Goal: Task Accomplishment & Management: Complete application form

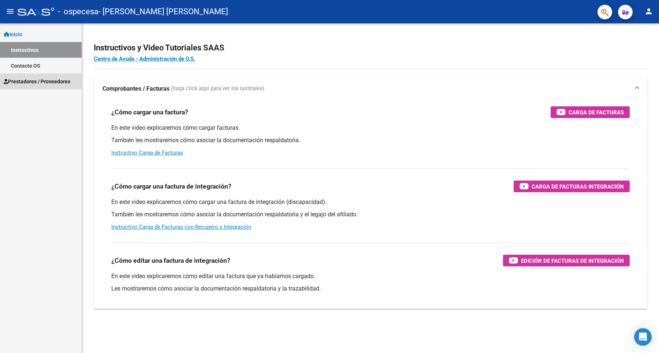
click at [52, 80] on span "Prestadores / Proveedores" at bounding box center [37, 82] width 67 height 8
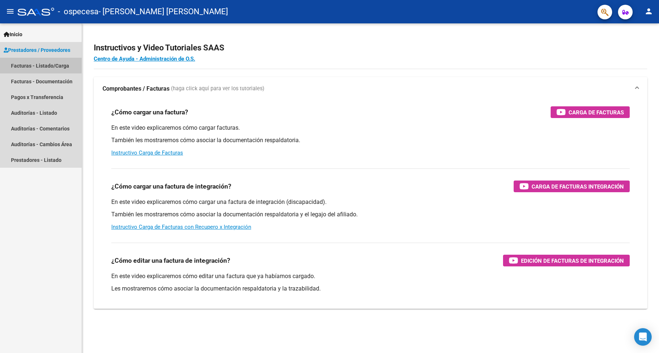
click at [30, 62] on link "Facturas - Listado/Carga" at bounding box center [41, 66] width 82 height 16
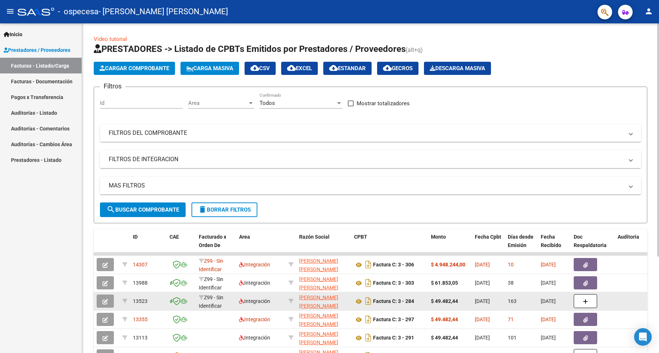
click at [216, 301] on div "Z99 - Sin Identificar" at bounding box center [216, 301] width 34 height 15
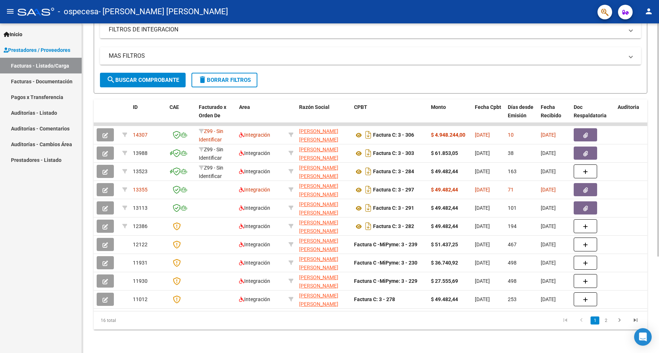
scroll to position [60, 0]
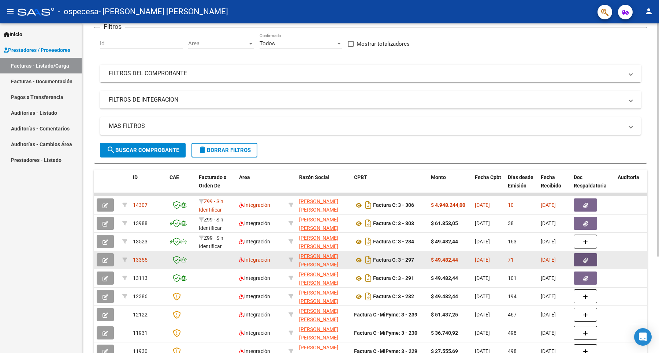
click at [588, 256] on button "button" at bounding box center [584, 260] width 23 height 13
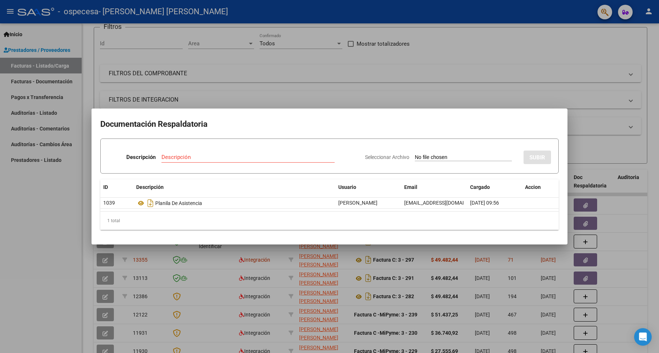
click at [535, 83] on div at bounding box center [329, 176] width 659 height 353
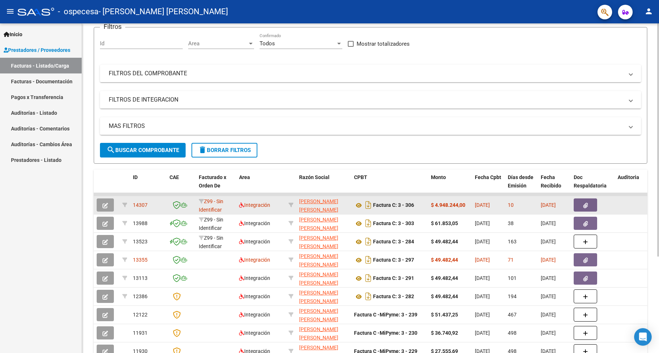
click at [587, 207] on icon "button" at bounding box center [585, 205] width 5 height 5
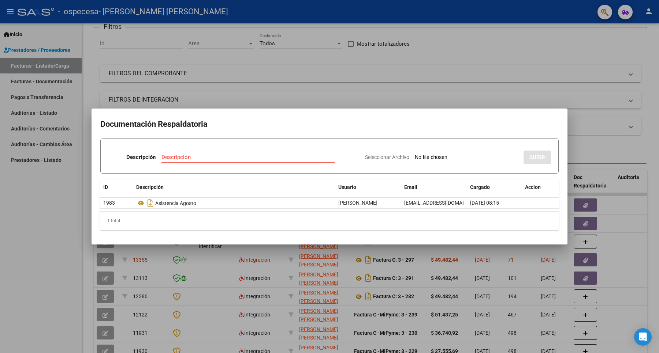
click at [127, 217] on div "1 total" at bounding box center [329, 221] width 458 height 18
click at [525, 224] on div "1 total" at bounding box center [329, 221] width 458 height 18
click at [180, 159] on input "Descripción" at bounding box center [247, 157] width 173 height 7
type input "Asistencia"
click at [325, 218] on div "1 total" at bounding box center [329, 221] width 458 height 18
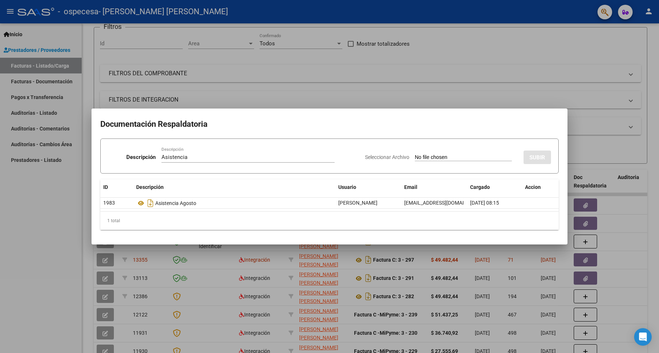
click at [599, 52] on div at bounding box center [329, 176] width 659 height 353
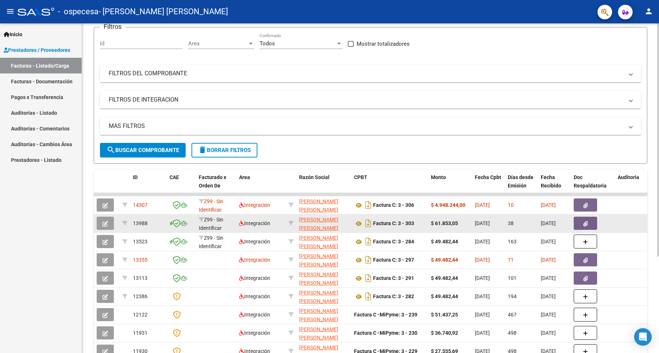
click at [584, 222] on icon "button" at bounding box center [585, 223] width 5 height 5
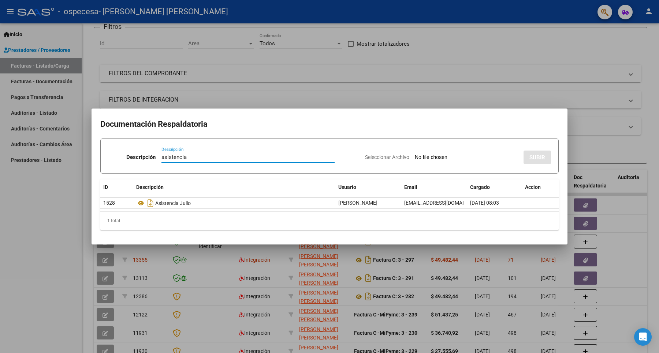
type input "asistencia"
click at [653, 259] on div at bounding box center [329, 176] width 659 height 353
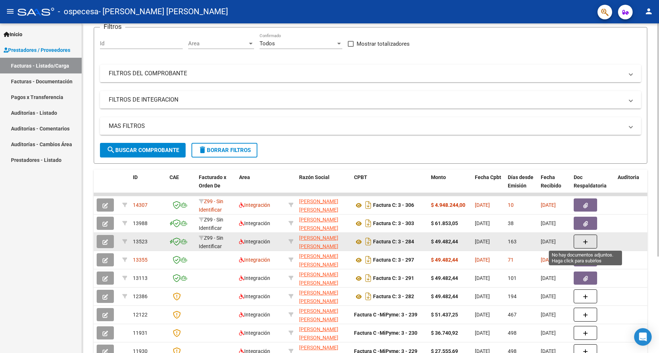
click at [587, 241] on icon "button" at bounding box center [584, 242] width 5 height 5
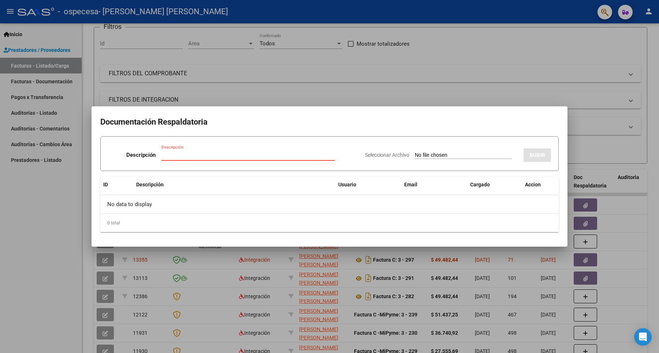
click at [165, 157] on input "Descripción" at bounding box center [247, 155] width 173 height 7
type input "asistencia"
click at [506, 123] on h2 "Documentación Respaldatoria" at bounding box center [329, 122] width 458 height 14
click at [476, 185] on span "Cargado" at bounding box center [480, 185] width 20 height 6
click at [427, 154] on input "Seleccionar Archivo" at bounding box center [463, 155] width 97 height 7
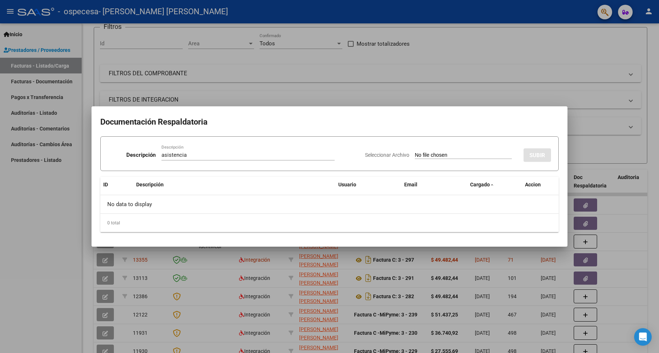
type input "C:\fakepath\AgostoAsistenciaZoeFerreyra.pdf"
click at [540, 156] on span "SUBIR" at bounding box center [537, 155] width 16 height 7
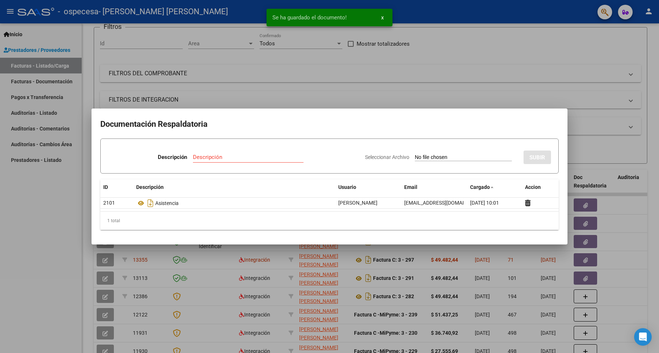
click at [420, 155] on input "Seleccionar Archivo" at bounding box center [463, 157] width 97 height 7
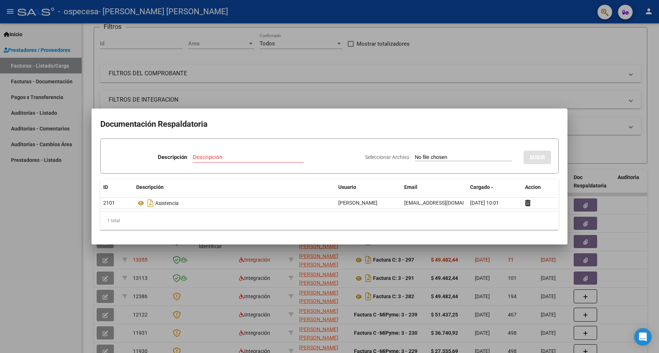
click at [564, 72] on div at bounding box center [329, 176] width 659 height 353
